Goal: Information Seeking & Learning: Learn about a topic

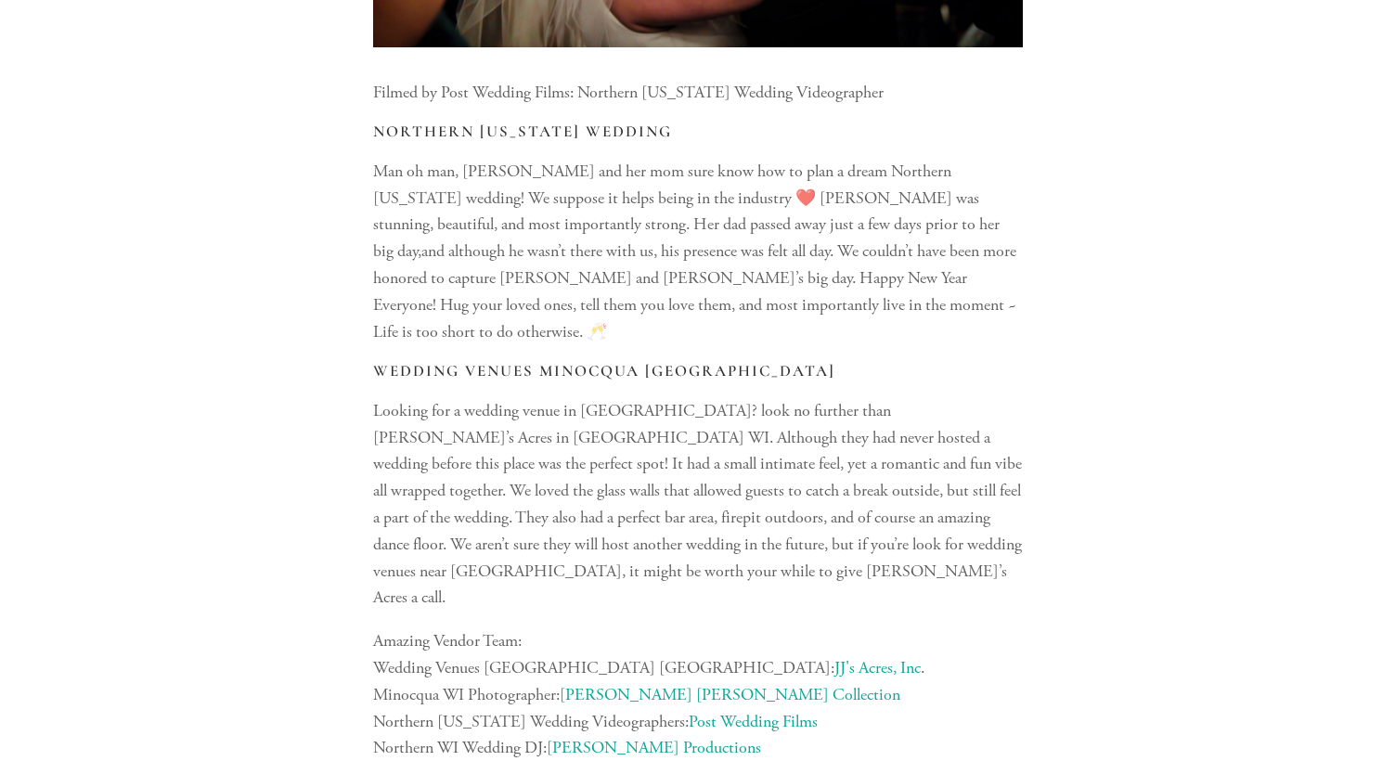
scroll to position [1667, 0]
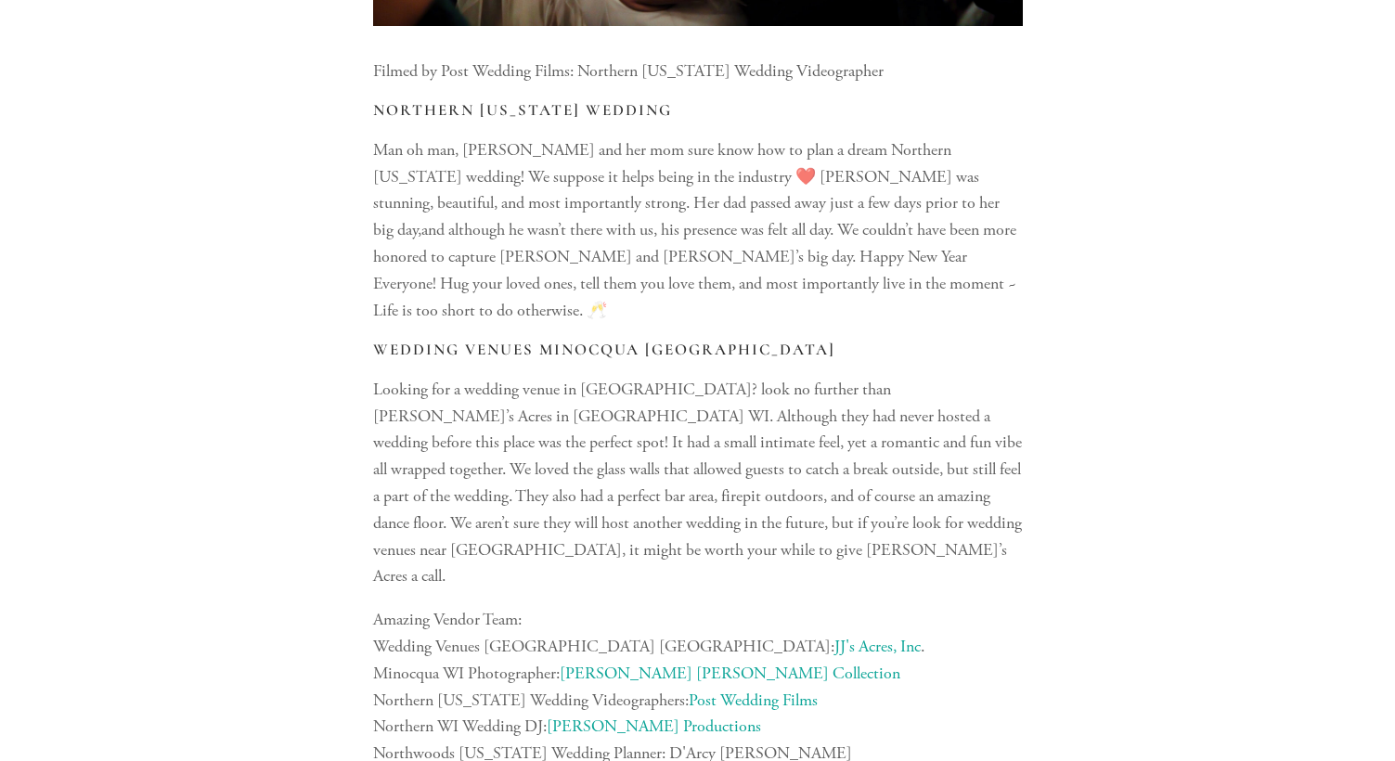
click at [834, 636] on link "JJ's Acres, Inc" at bounding box center [877, 646] width 86 height 21
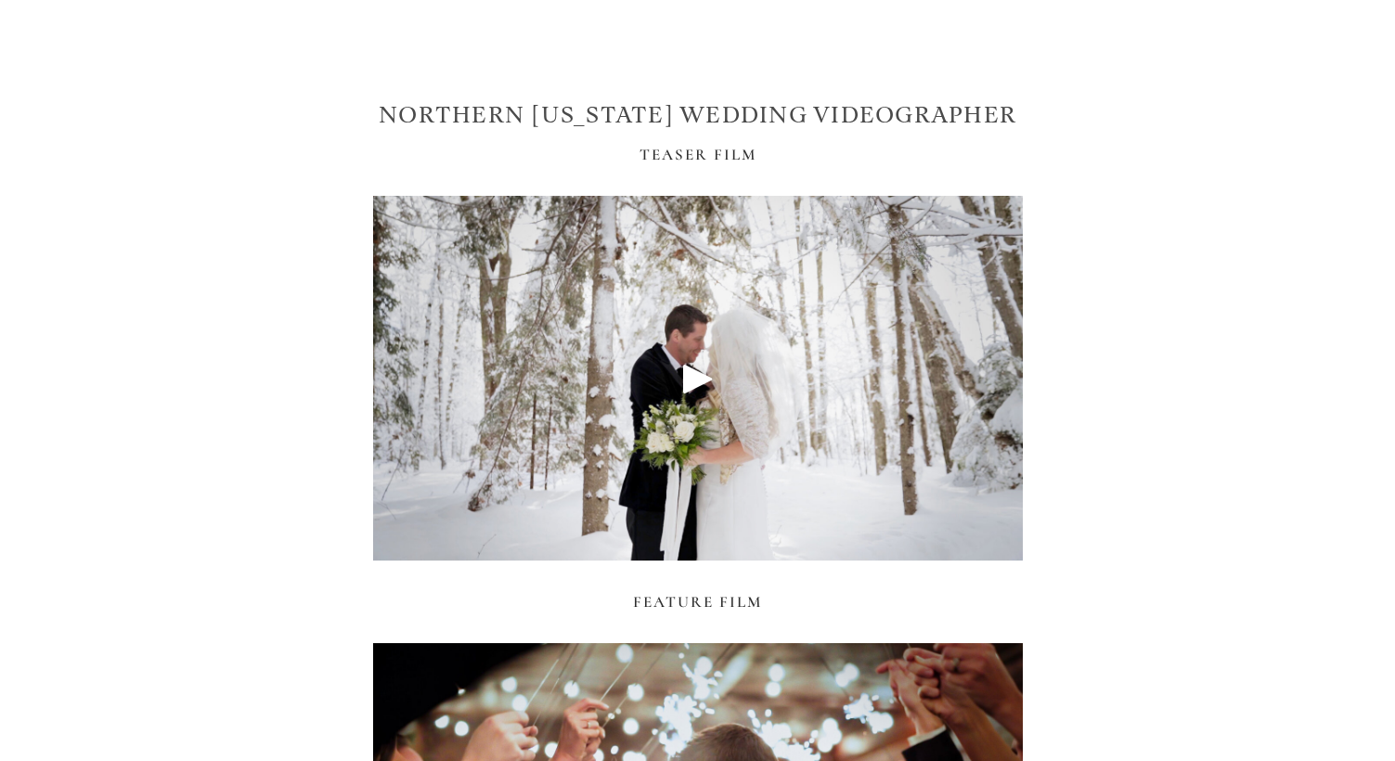
scroll to position [1287, 0]
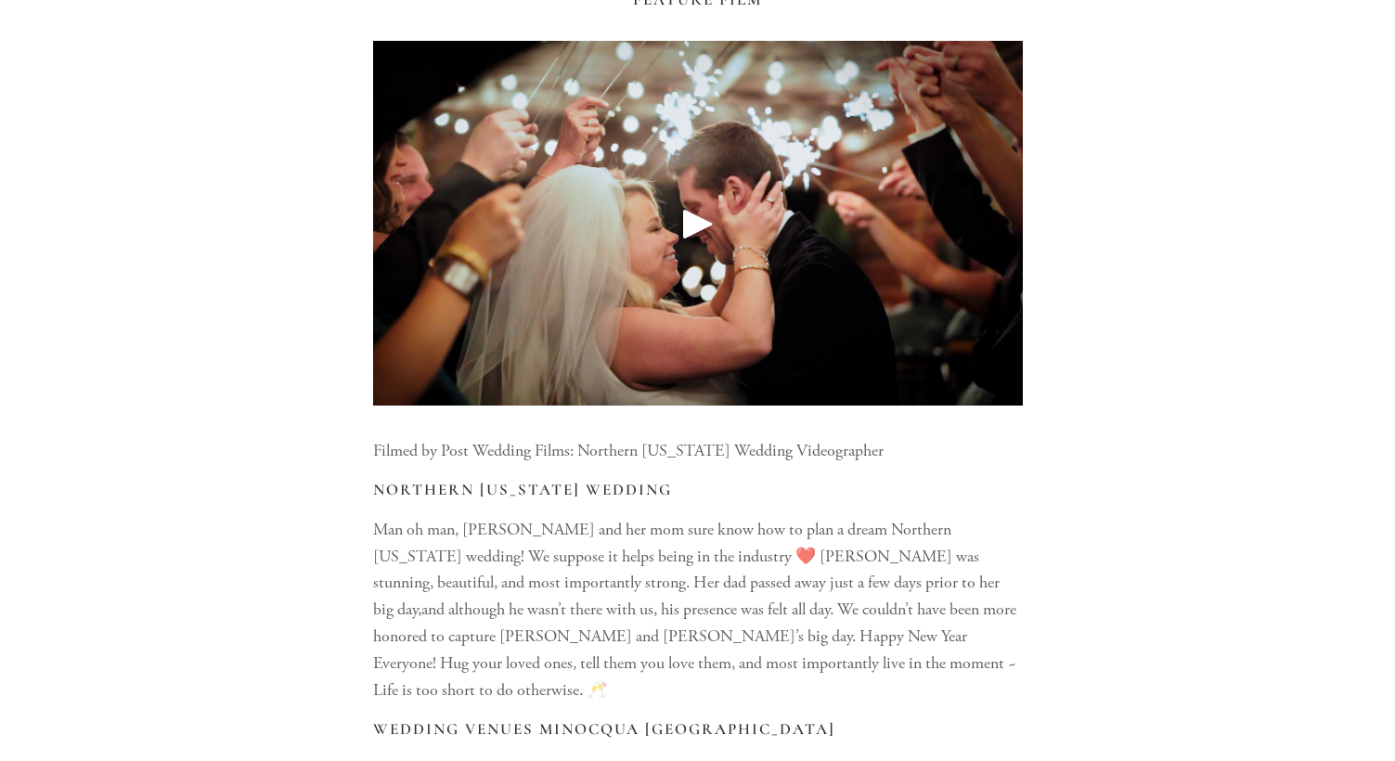
click at [704, 101] on div at bounding box center [698, 223] width 650 height 365
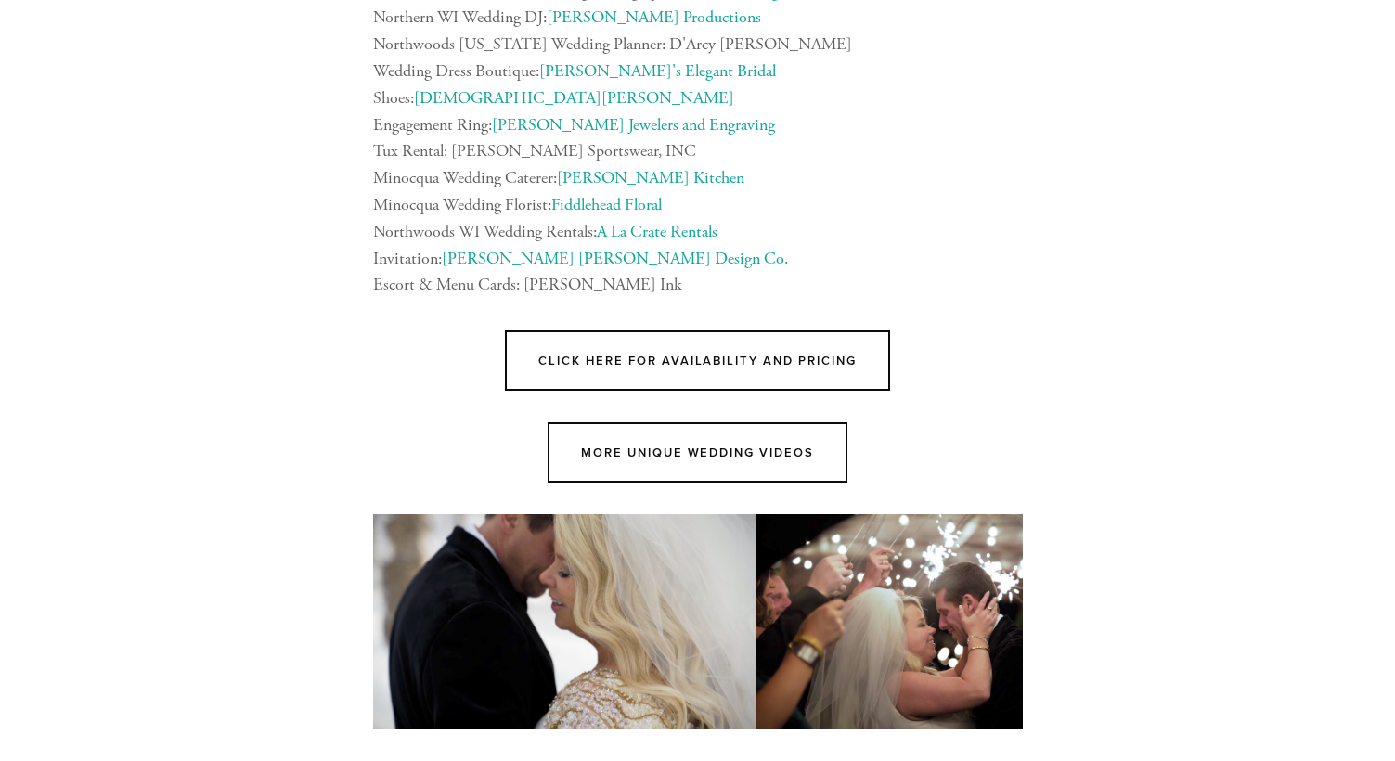
scroll to position [2421, 0]
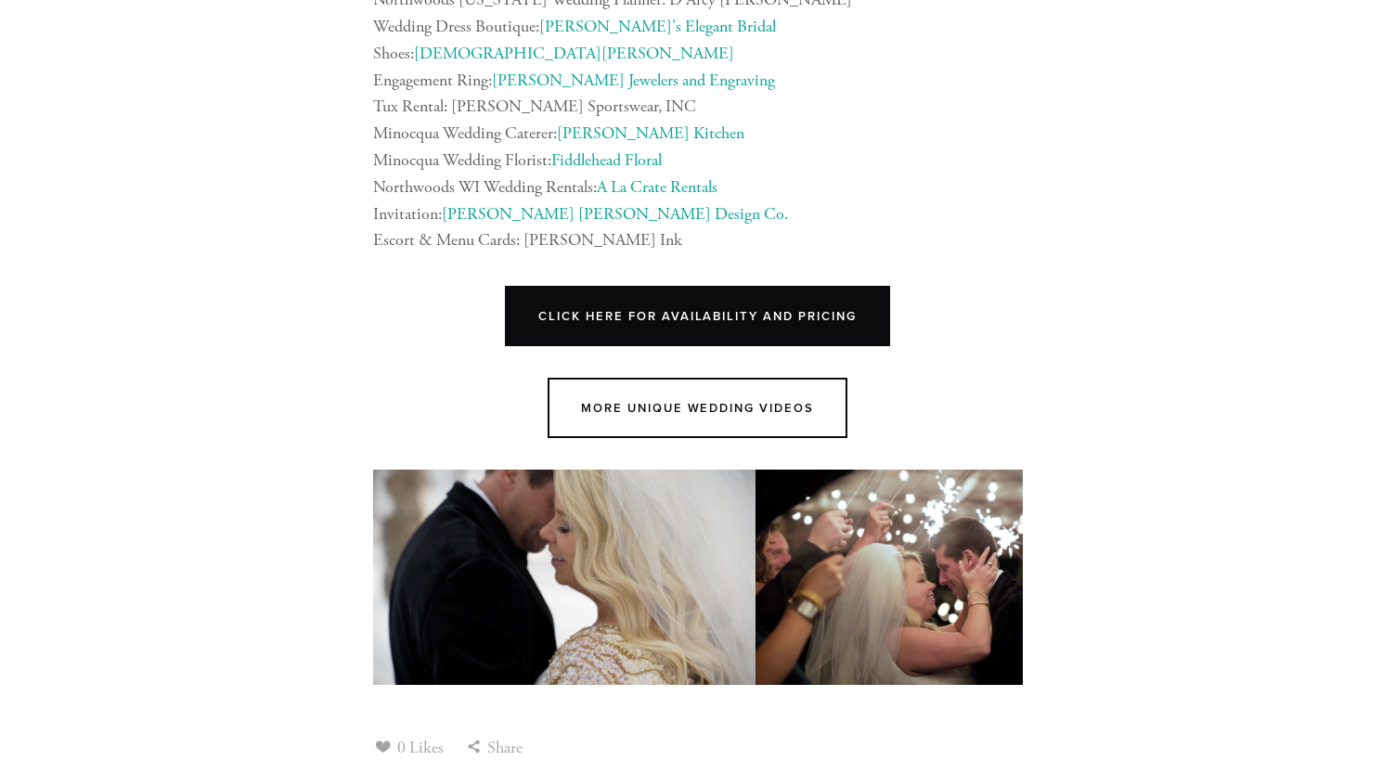
click at [717, 286] on link "Click here For Availability and Pricing" at bounding box center [697, 316] width 384 height 60
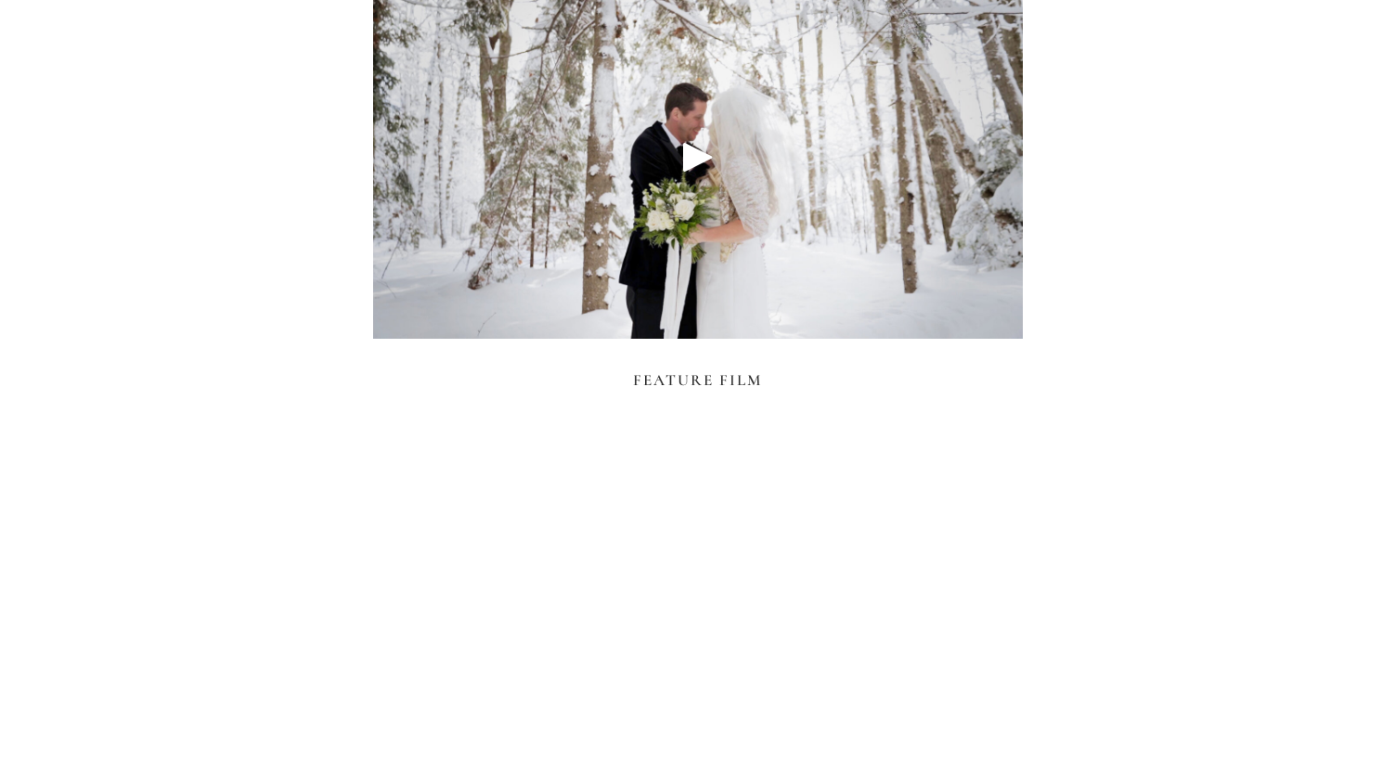
scroll to position [1075, 0]
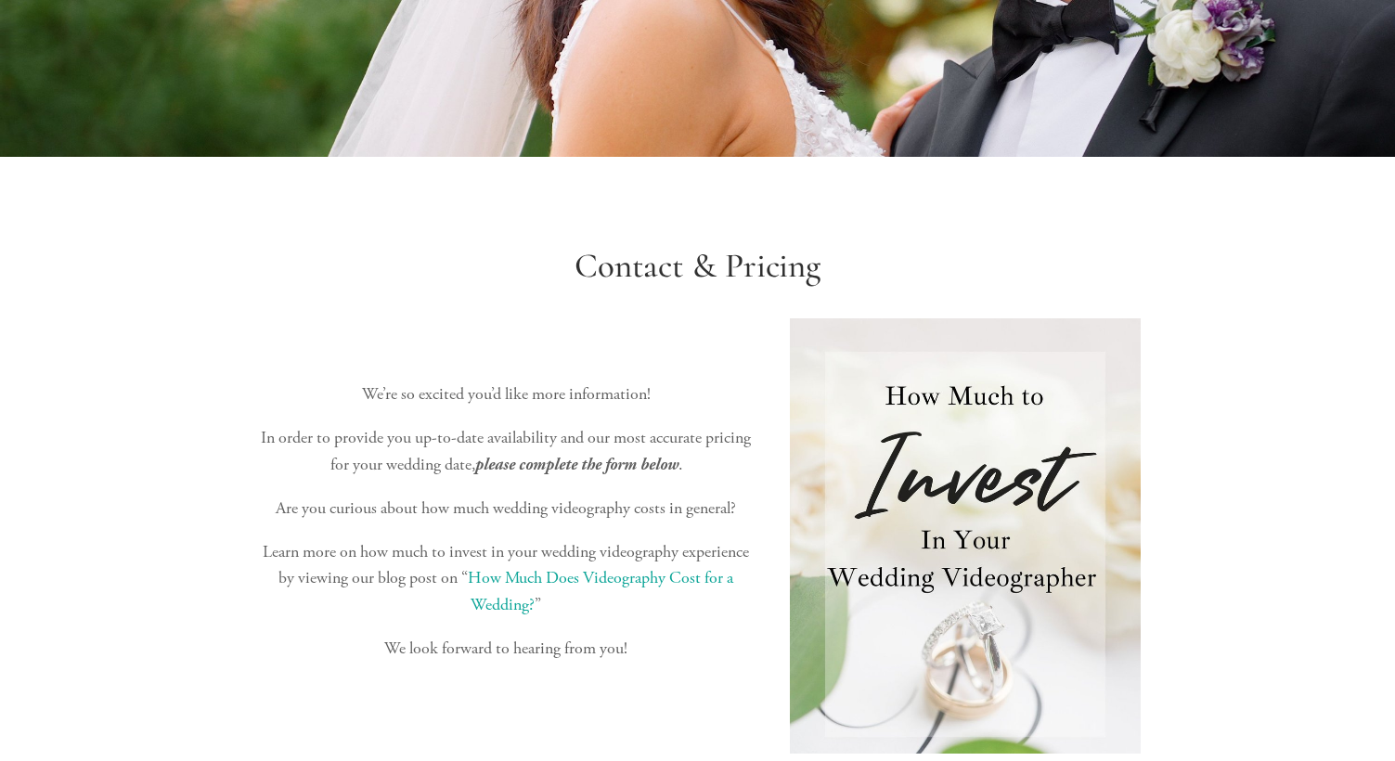
scroll to position [505, 0]
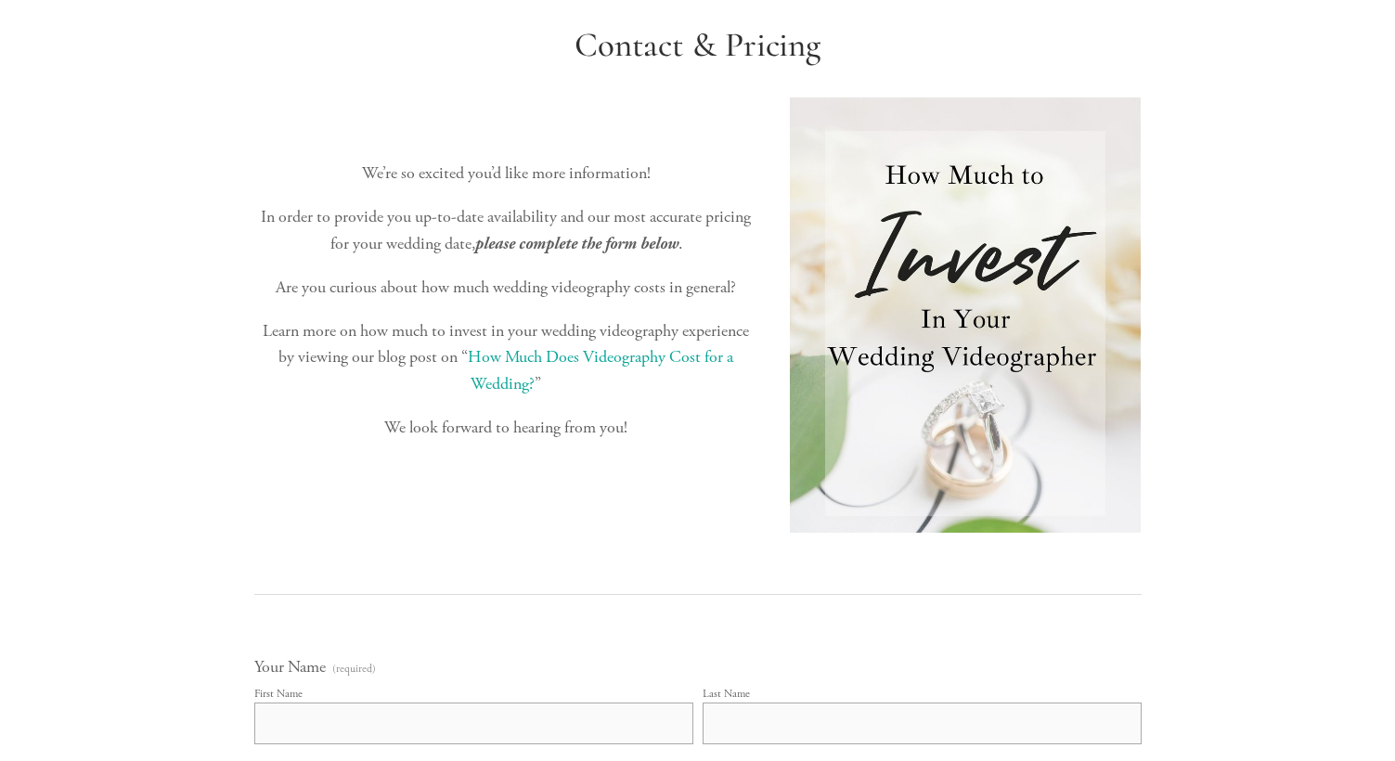
click at [648, 353] on link "How Much Does Videography Cost for a Wedding?" at bounding box center [602, 370] width 269 height 48
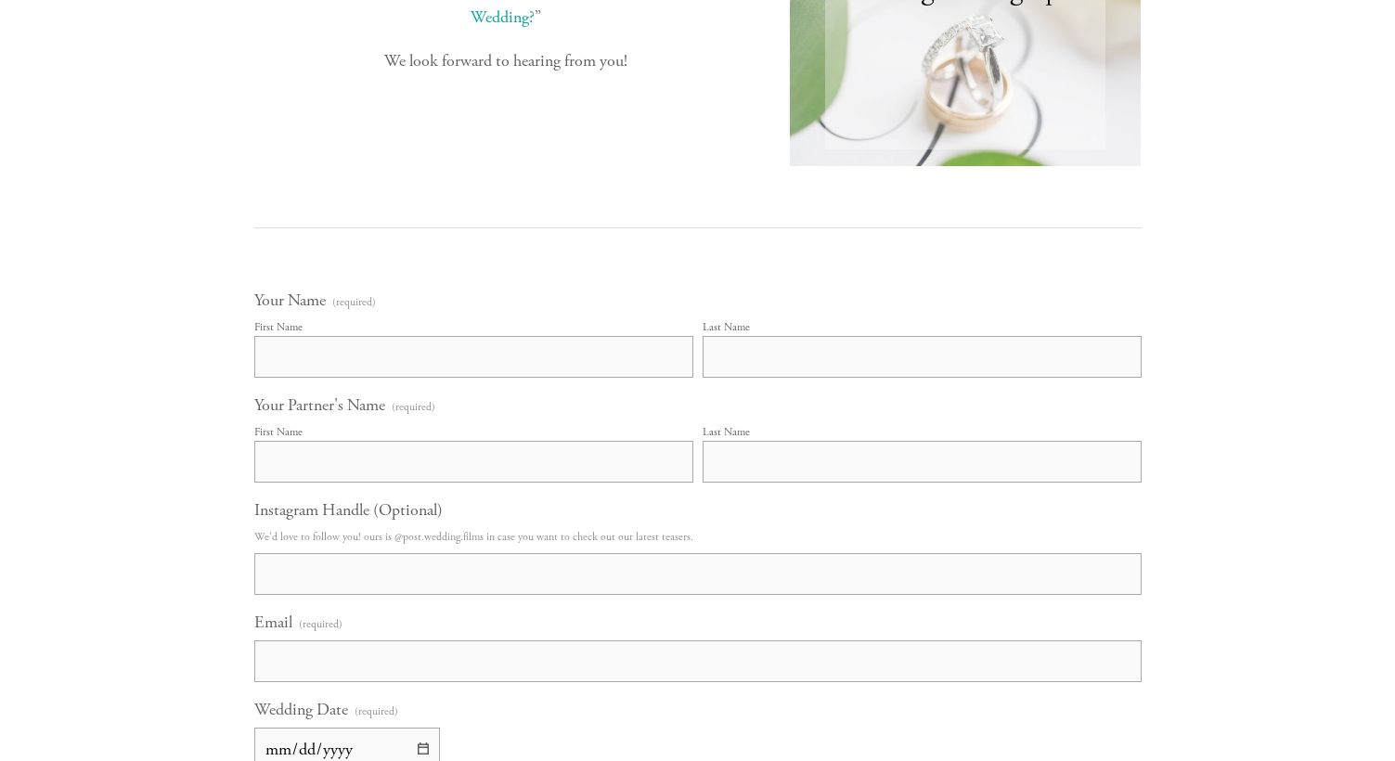
scroll to position [161, 0]
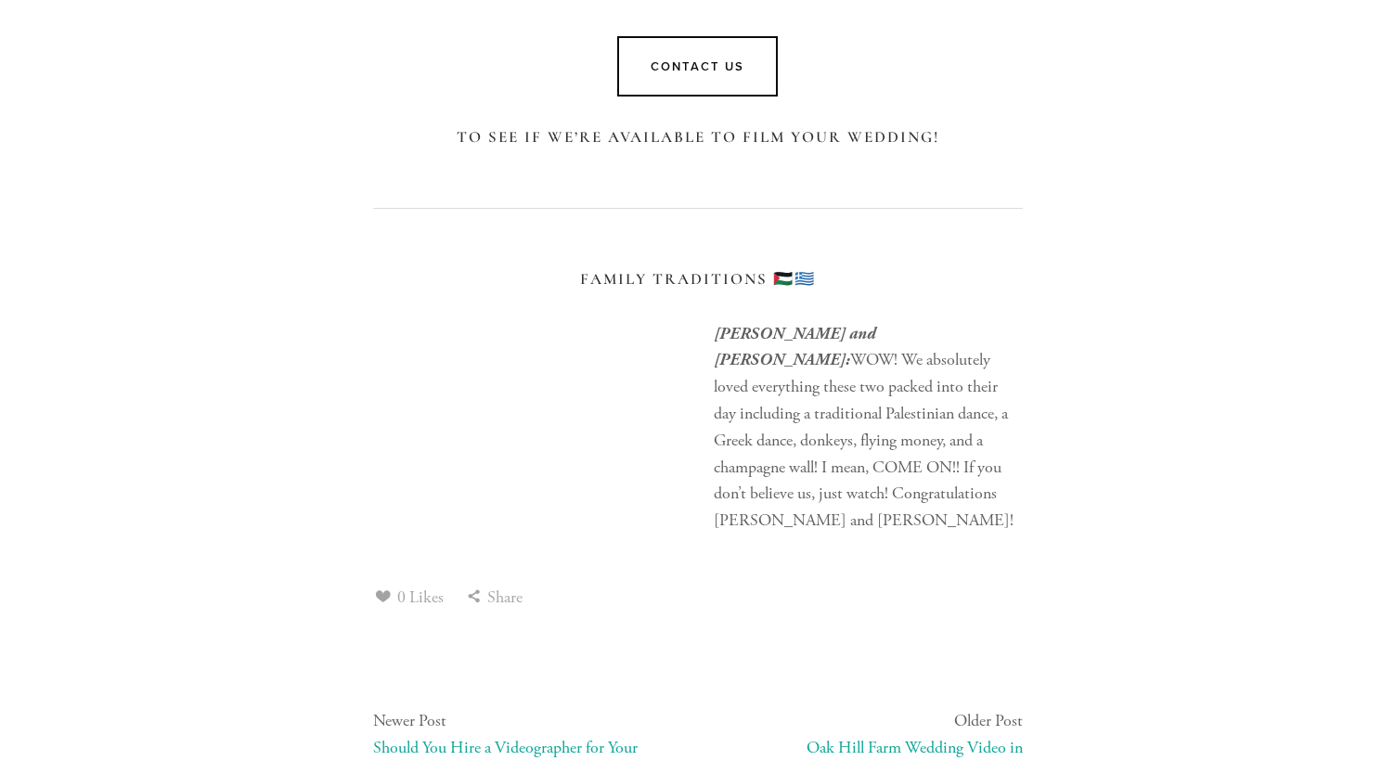
scroll to position [9122, 0]
